Goal: Communication & Community: Participate in discussion

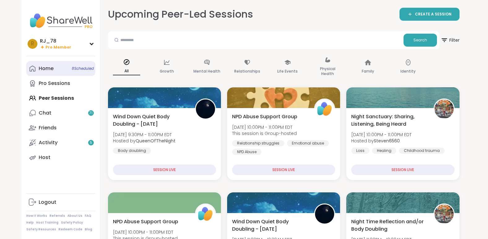
click at [60, 70] on link "Home 8 Scheduled" at bounding box center [60, 68] width 69 height 15
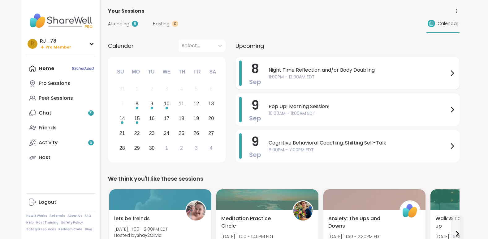
click at [327, 76] on span "11:00PM - 12:00AM EDT" at bounding box center [359, 77] width 180 height 6
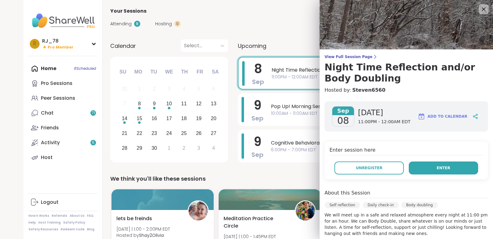
drag, startPoint x: 427, startPoint y: 167, endPoint x: 422, endPoint y: 173, distance: 7.5
click at [422, 173] on button "Enter" at bounding box center [442, 168] width 69 height 13
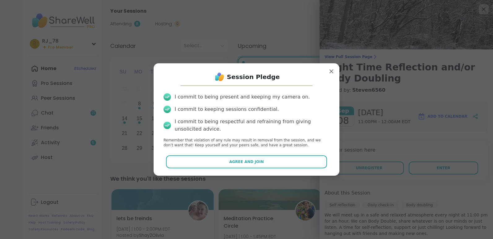
drag, startPoint x: 225, startPoint y: 157, endPoint x: 250, endPoint y: 162, distance: 25.4
click at [250, 162] on span "Agree and Join" at bounding box center [246, 162] width 35 height 6
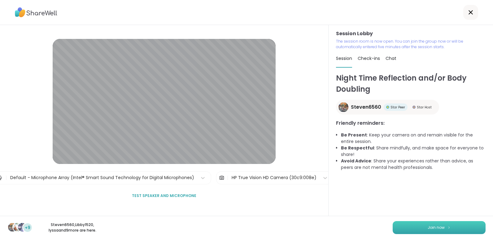
click at [428, 224] on button "Join now" at bounding box center [438, 228] width 93 height 13
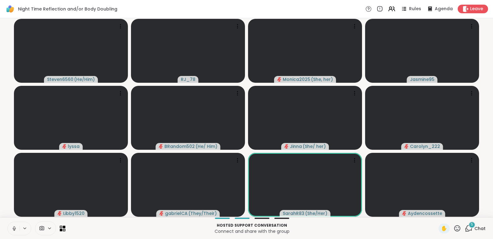
scroll to position [0, 5]
click at [11, 229] on icon at bounding box center [14, 229] width 6 height 6
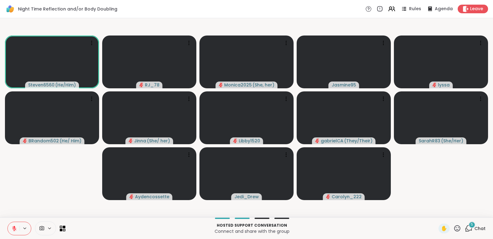
click at [12, 230] on icon at bounding box center [14, 229] width 4 height 4
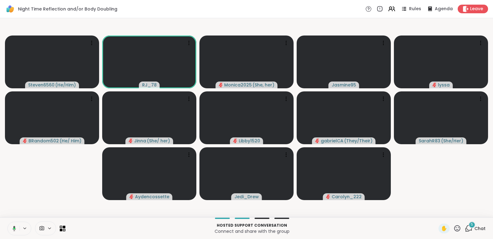
click at [13, 230] on icon at bounding box center [14, 228] width 3 height 5
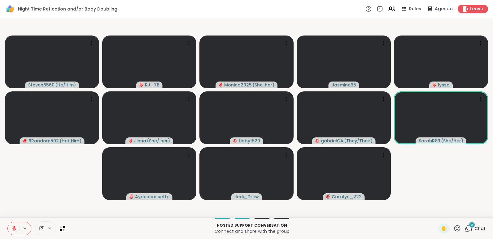
click at [12, 230] on icon at bounding box center [14, 229] width 4 height 4
click at [11, 230] on icon at bounding box center [14, 229] width 6 height 6
